Goal: Transaction & Acquisition: Book appointment/travel/reservation

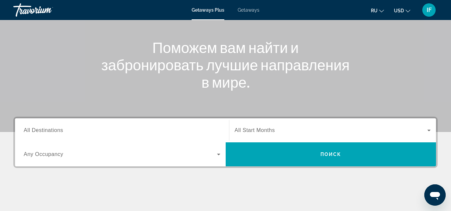
scroll to position [67, 0]
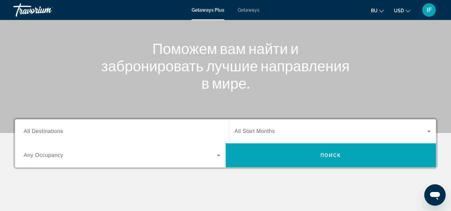
click at [49, 130] on span "All Destinations" at bounding box center [43, 132] width 39 height 6
click at [49, 130] on input "Destination All Destinations" at bounding box center [122, 132] width 197 height 8
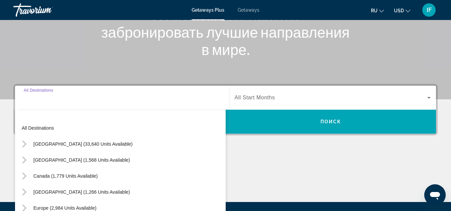
scroll to position [163, 0]
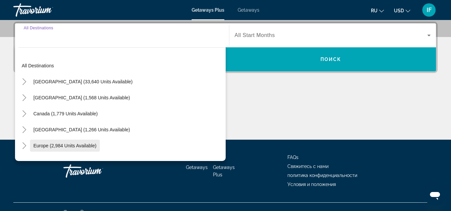
click at [71, 145] on span "Europe (2,984 units available)" at bounding box center [64, 145] width 63 height 5
type input "**********"
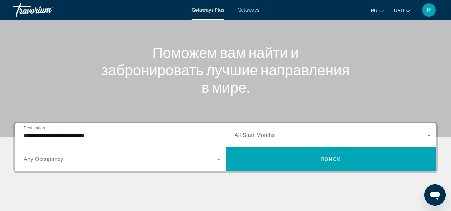
scroll to position [0, 0]
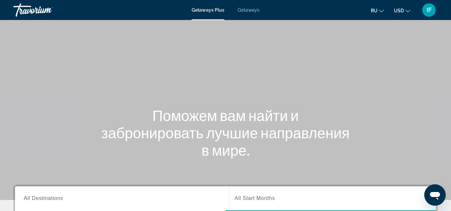
click at [433, 194] on icon "Apri finestra di messaggistica" at bounding box center [435, 196] width 10 height 8
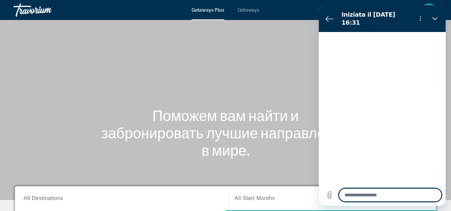
type textarea "*"
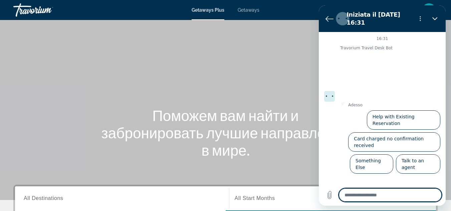
click at [433, 194] on textarea at bounding box center [390, 195] width 103 height 13
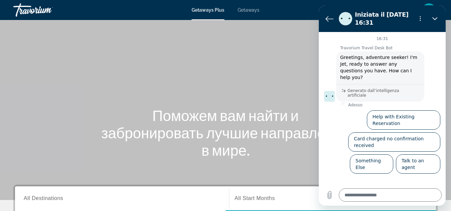
drag, startPoint x: 386, startPoint y: 127, endPoint x: 425, endPoint y: -4, distance: 136.9
click html "Iniziata il 3 set alle 16:31 16:31 Travorium Travel Desk Bot Travorium Travel D…"
